Goal: Find specific page/section: Find specific page/section

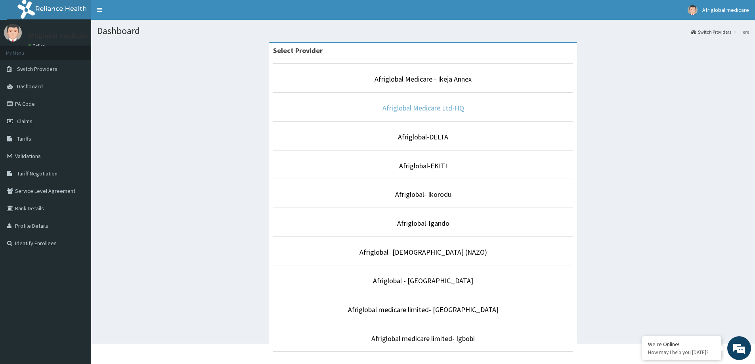
click at [413, 104] on link "Afriglobal Medicare Ltd-HQ" at bounding box center [424, 108] width 82 height 9
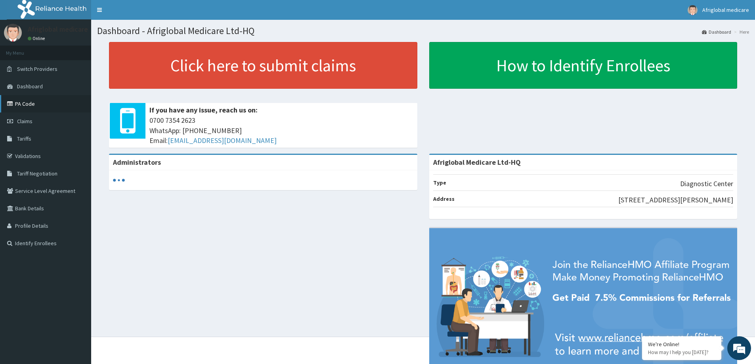
click at [19, 102] on link "PA Code" at bounding box center [45, 103] width 91 height 17
